Goal: Information Seeking & Learning: Learn about a topic

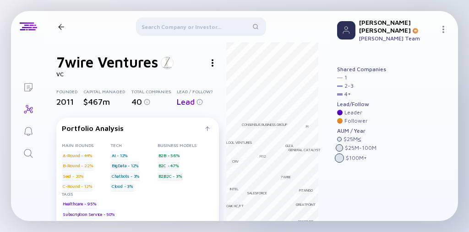
click at [156, 32] on div at bounding box center [201, 28] width 130 height 22
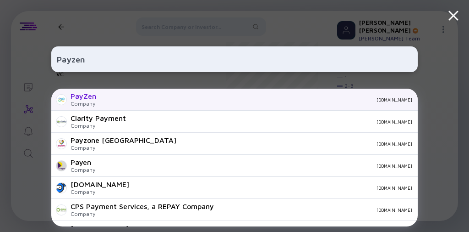
type input "Payzen"
click at [117, 95] on div "PayZen Company [DOMAIN_NAME]" at bounding box center [234, 99] width 367 height 22
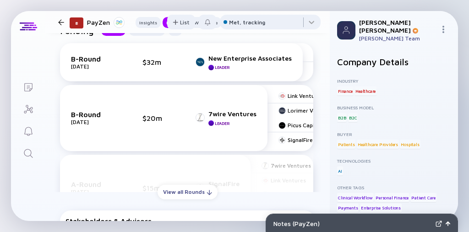
scroll to position [422, 0]
click at [156, 190] on div "View all Rounds" at bounding box center [188, 192] width 60 height 14
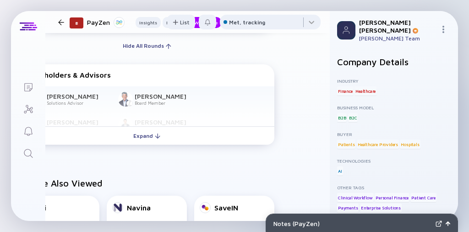
scroll to position [694, 0]
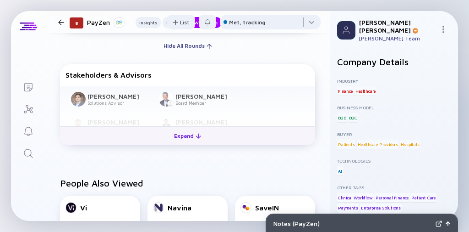
click at [156, 133] on div "Expand" at bounding box center [188, 135] width 38 height 14
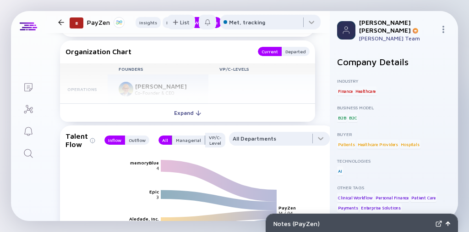
scroll to position [1311, 0]
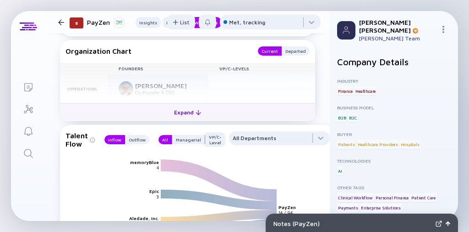
click at [156, 112] on div "Expand" at bounding box center [188, 112] width 38 height 14
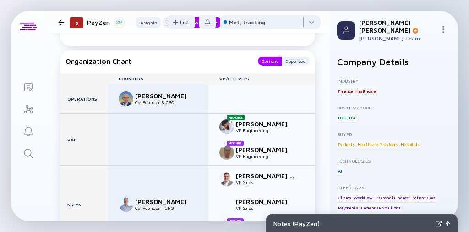
scroll to position [1302, 0]
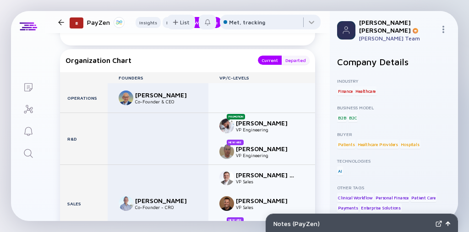
click at [156, 55] on div "Departed" at bounding box center [296, 59] width 28 height 9
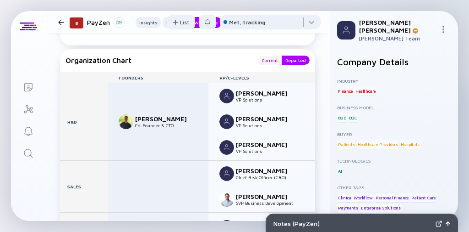
click at [156, 57] on div "Current" at bounding box center [270, 59] width 24 height 9
